Goal: Task Accomplishment & Management: Manage account settings

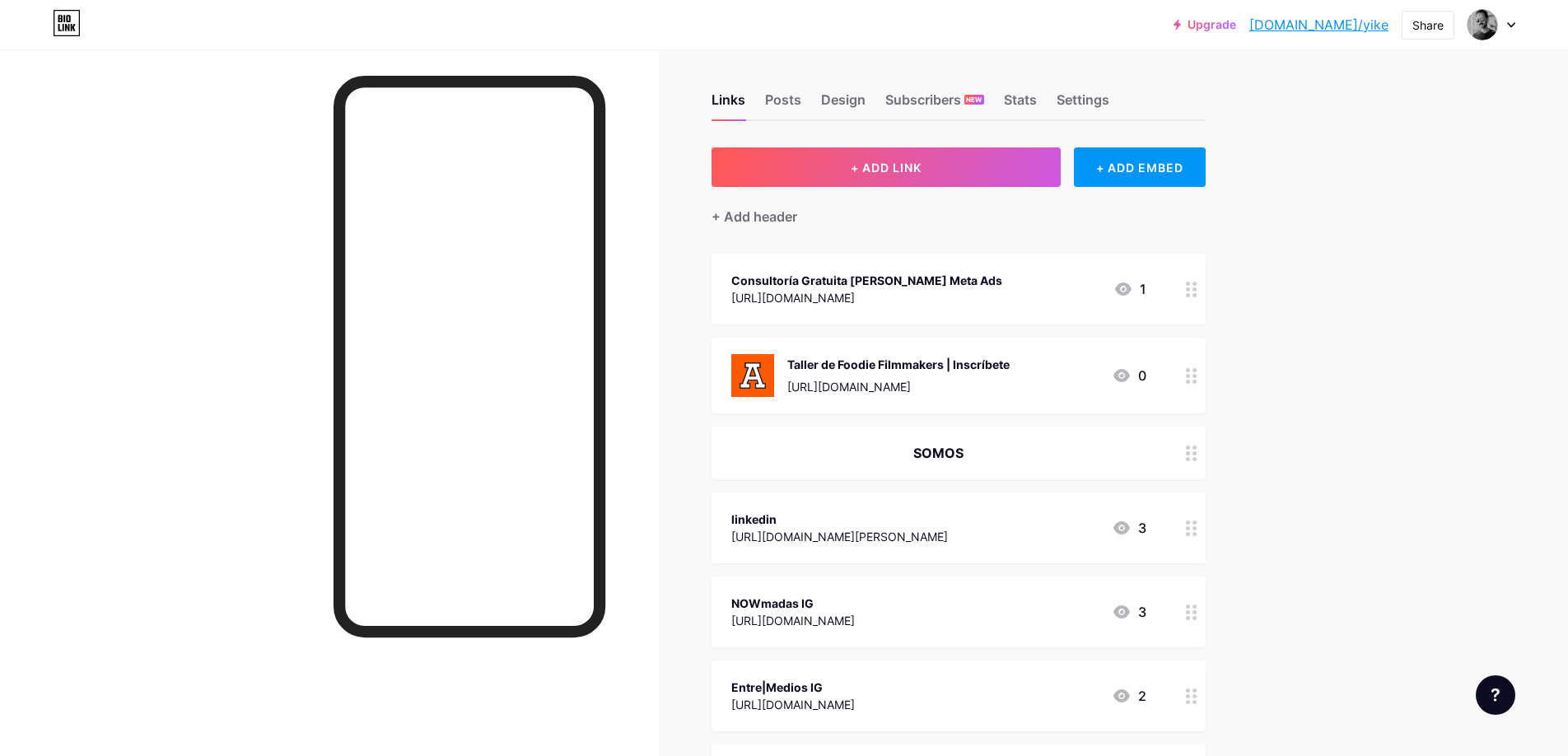
scroll to position [4, 0]
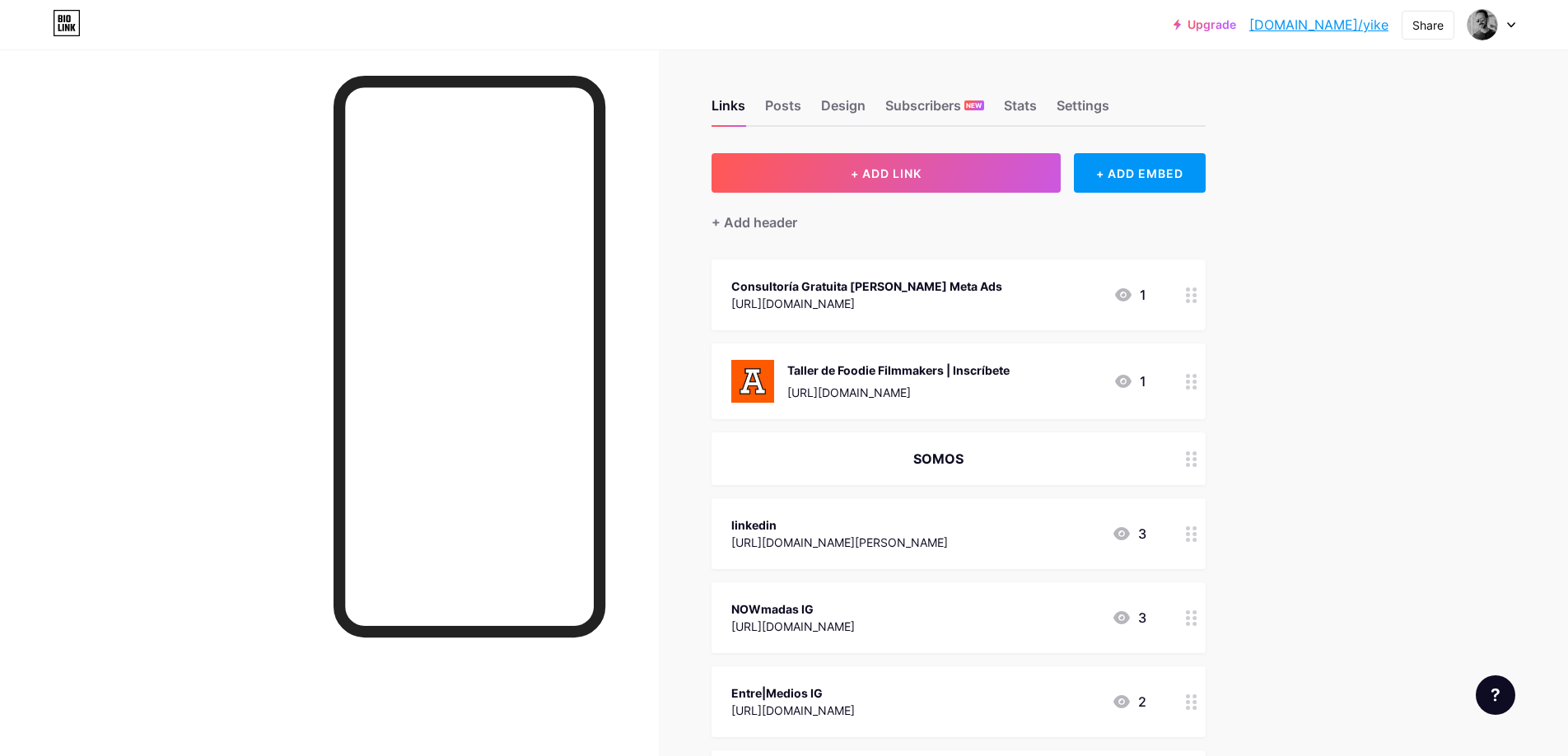
click at [1125, 296] on icon at bounding box center [1122, 294] width 19 height 19
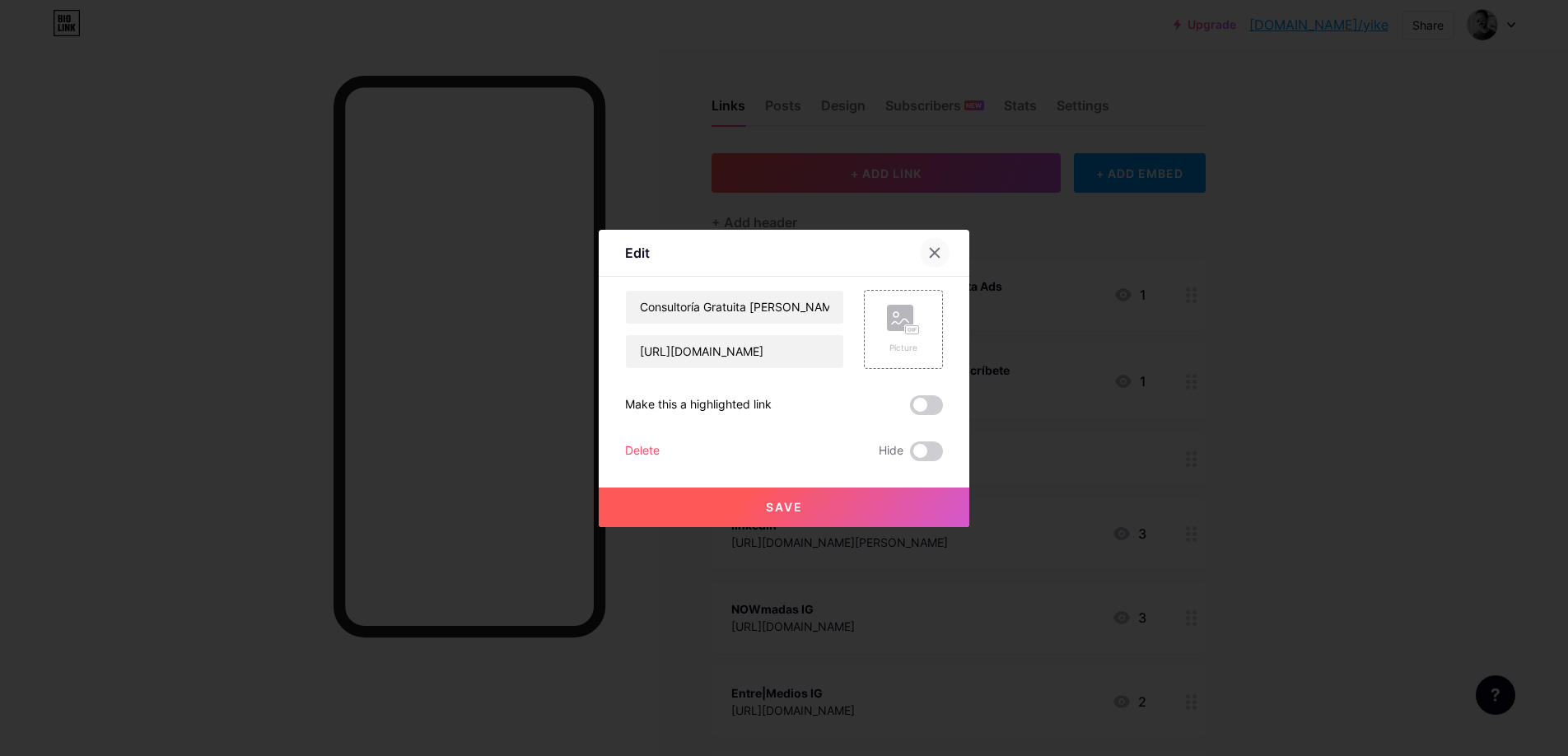
click at [924, 249] on div at bounding box center [935, 252] width 30 height 30
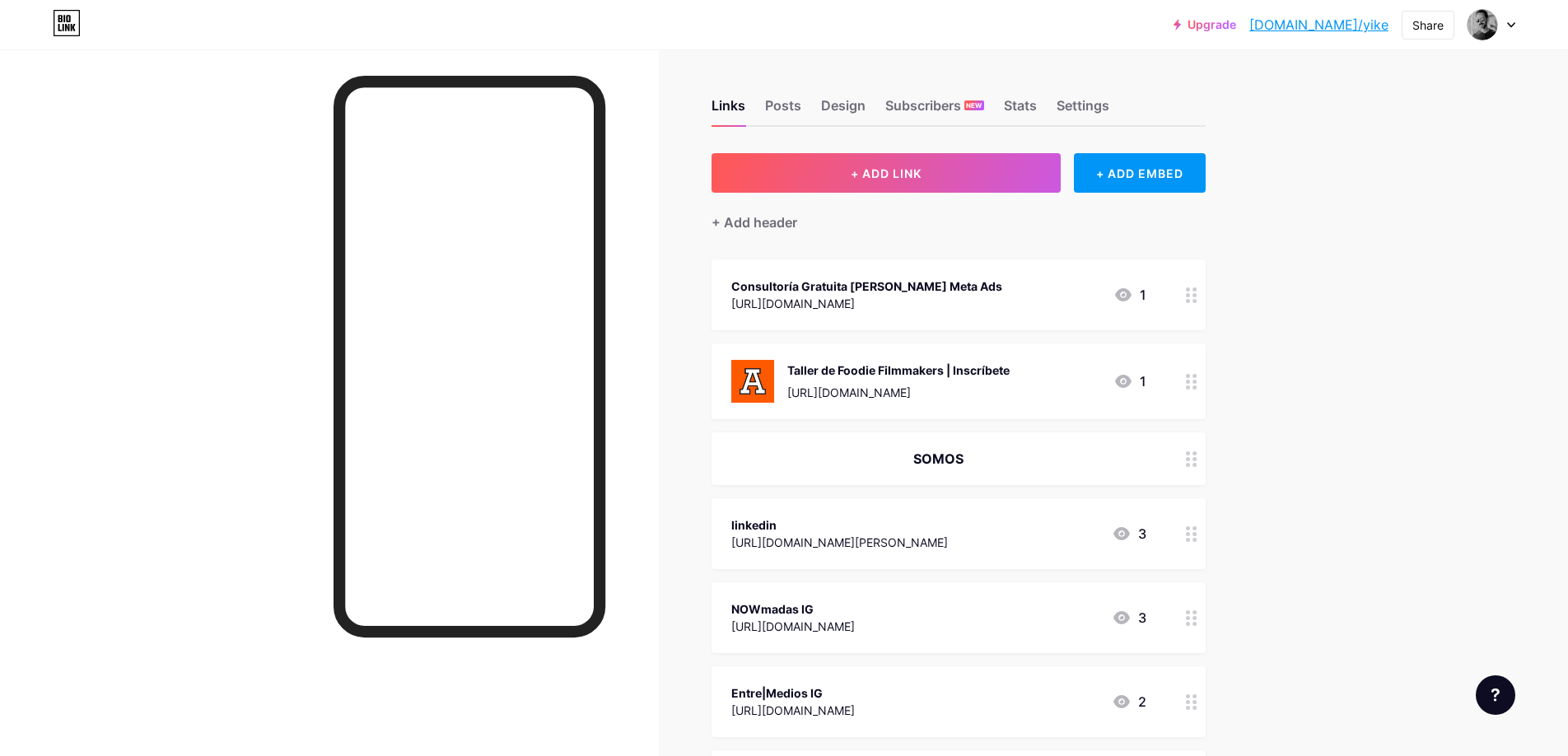
click at [840, 282] on div "Consultoría Gratuita [PERSON_NAME] Meta Ads" at bounding box center [867, 286] width 271 height 17
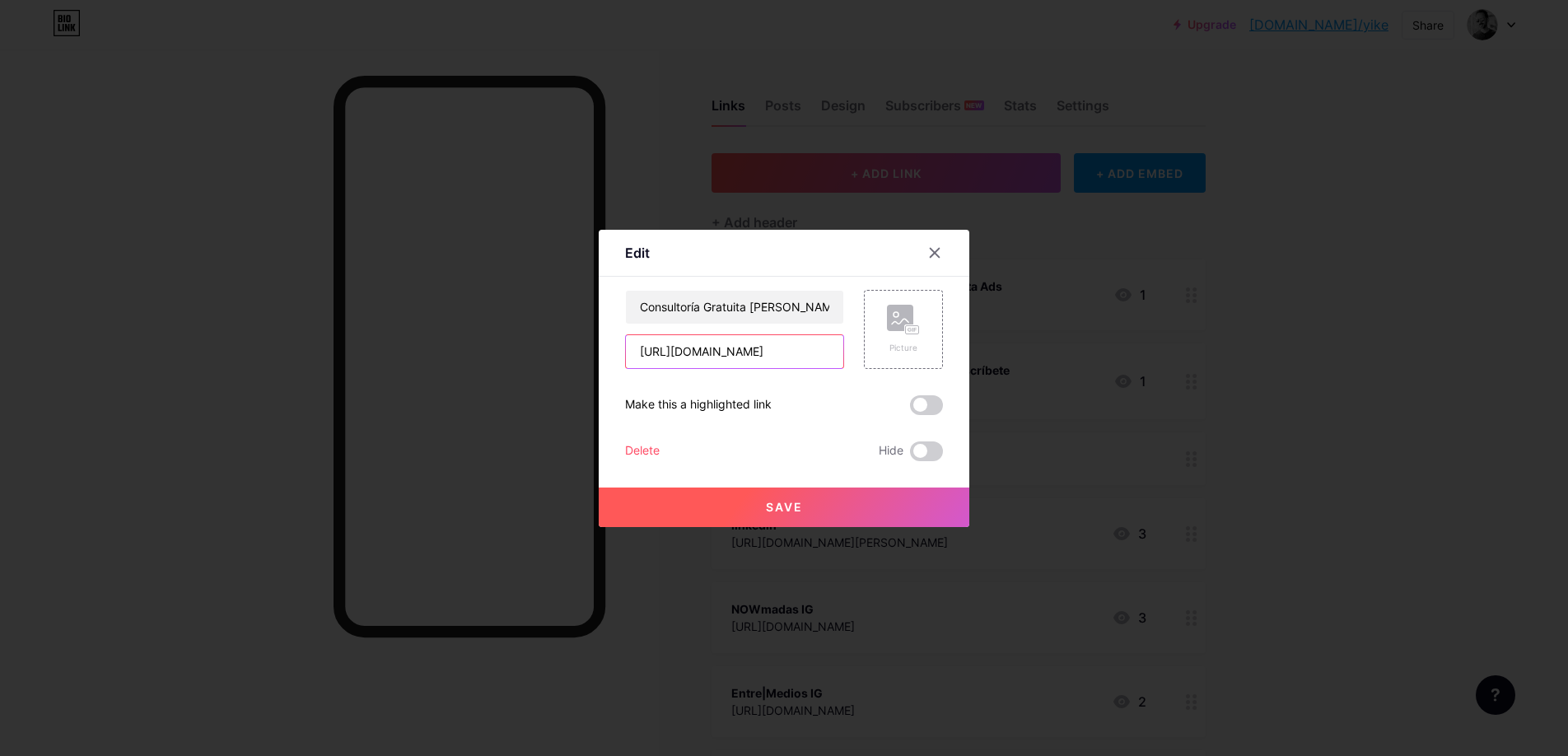
click at [697, 351] on input "[URL][DOMAIN_NAME]" at bounding box center [734, 351] width 217 height 33
click at [1438, 269] on div at bounding box center [784, 378] width 1568 height 756
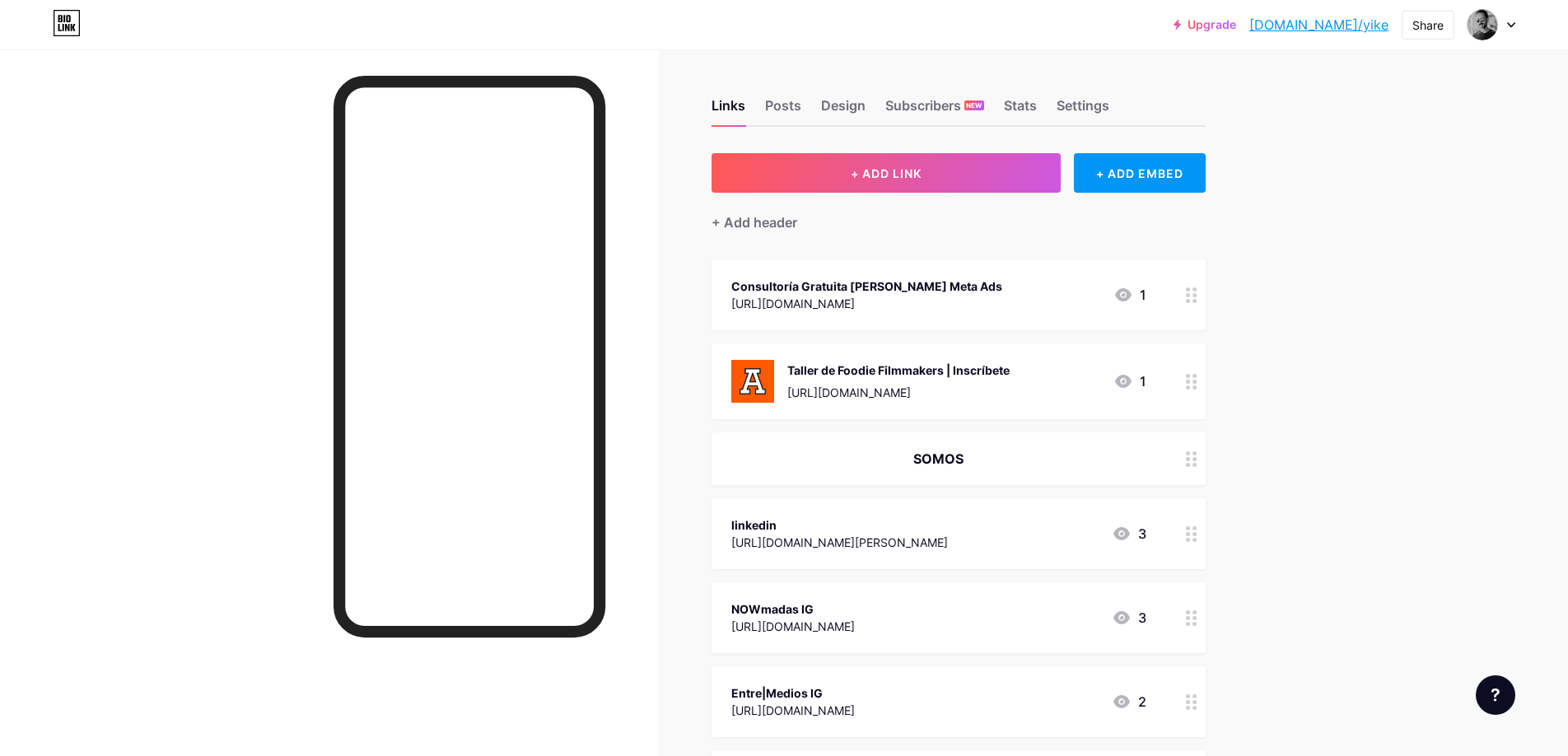
click at [1359, 25] on link "[DOMAIN_NAME]/yike" at bounding box center [1319, 25] width 140 height 19
click at [1494, 29] on img at bounding box center [1482, 25] width 26 height 26
click at [1349, 328] on div "Upgrade bio.link/yike bio.link/yike Share Switch accounts yike bio.link/yike + …" at bounding box center [784, 551] width 1568 height 1102
